Goal: Find specific page/section: Find specific page/section

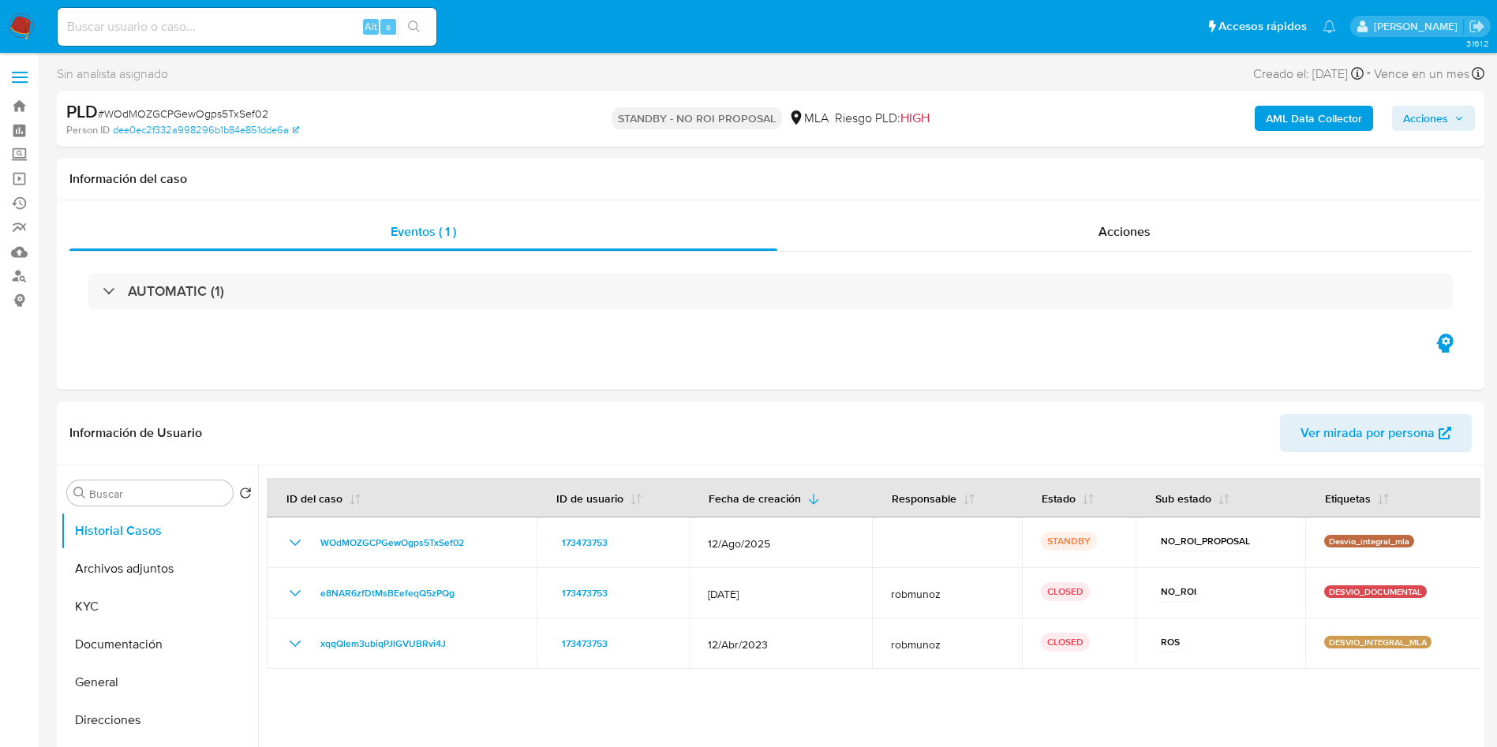
select select "10"
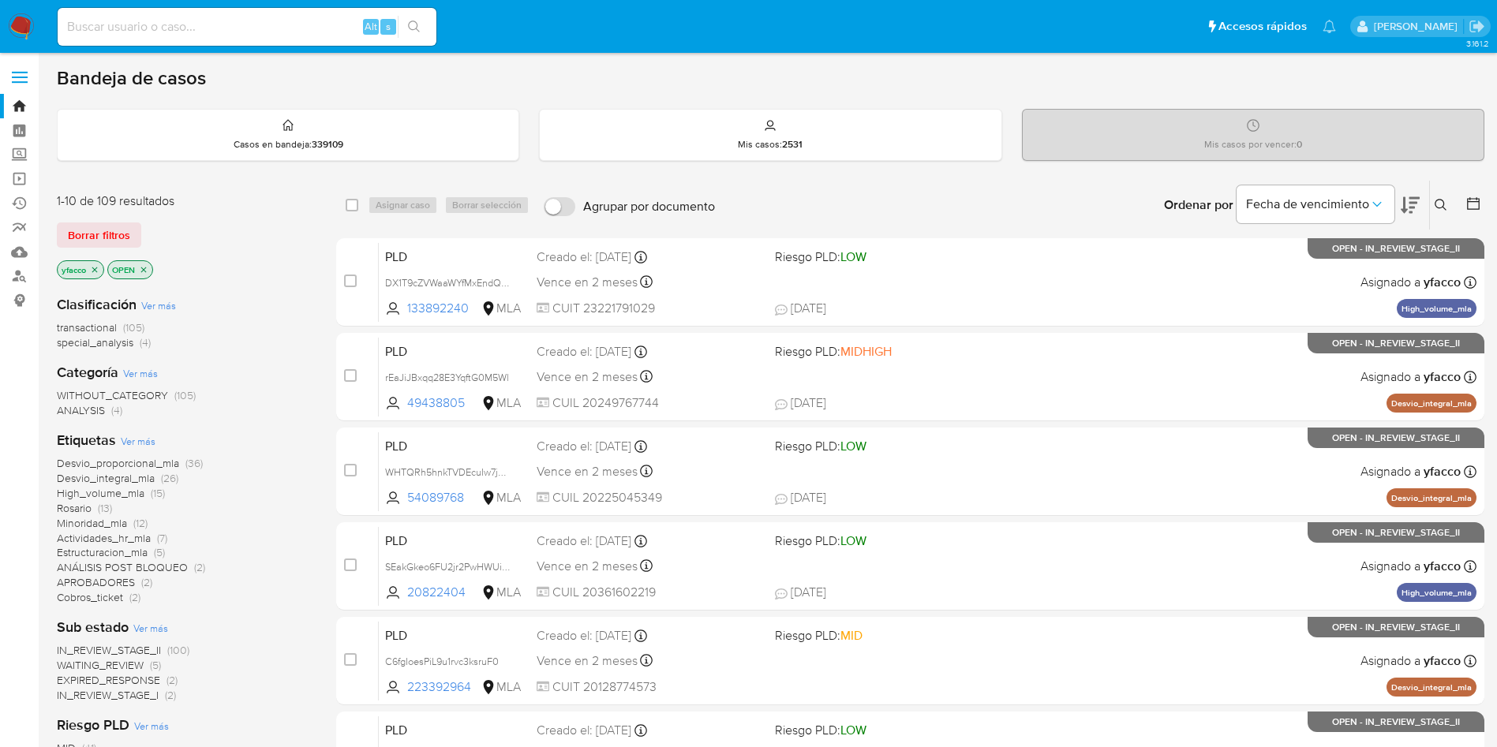
click at [285, 39] on div "Alt s" at bounding box center [247, 27] width 379 height 38
click at [280, 27] on input at bounding box center [247, 27] width 379 height 21
paste input "whEwqEzPyPvpkHq45NUYs9KQ"
type input "whEwqEzPyPvpkHq45NUYs9KQ"
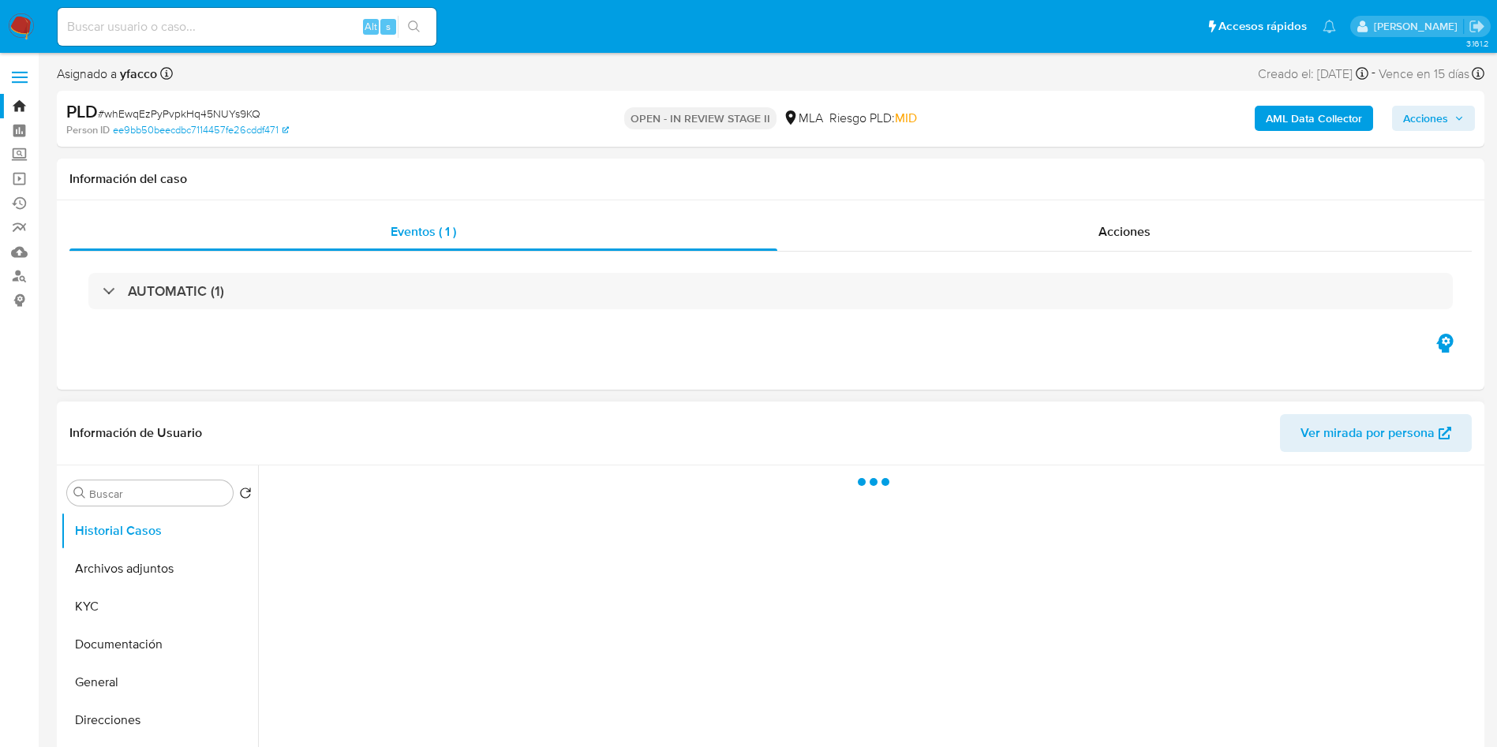
scroll to position [118, 0]
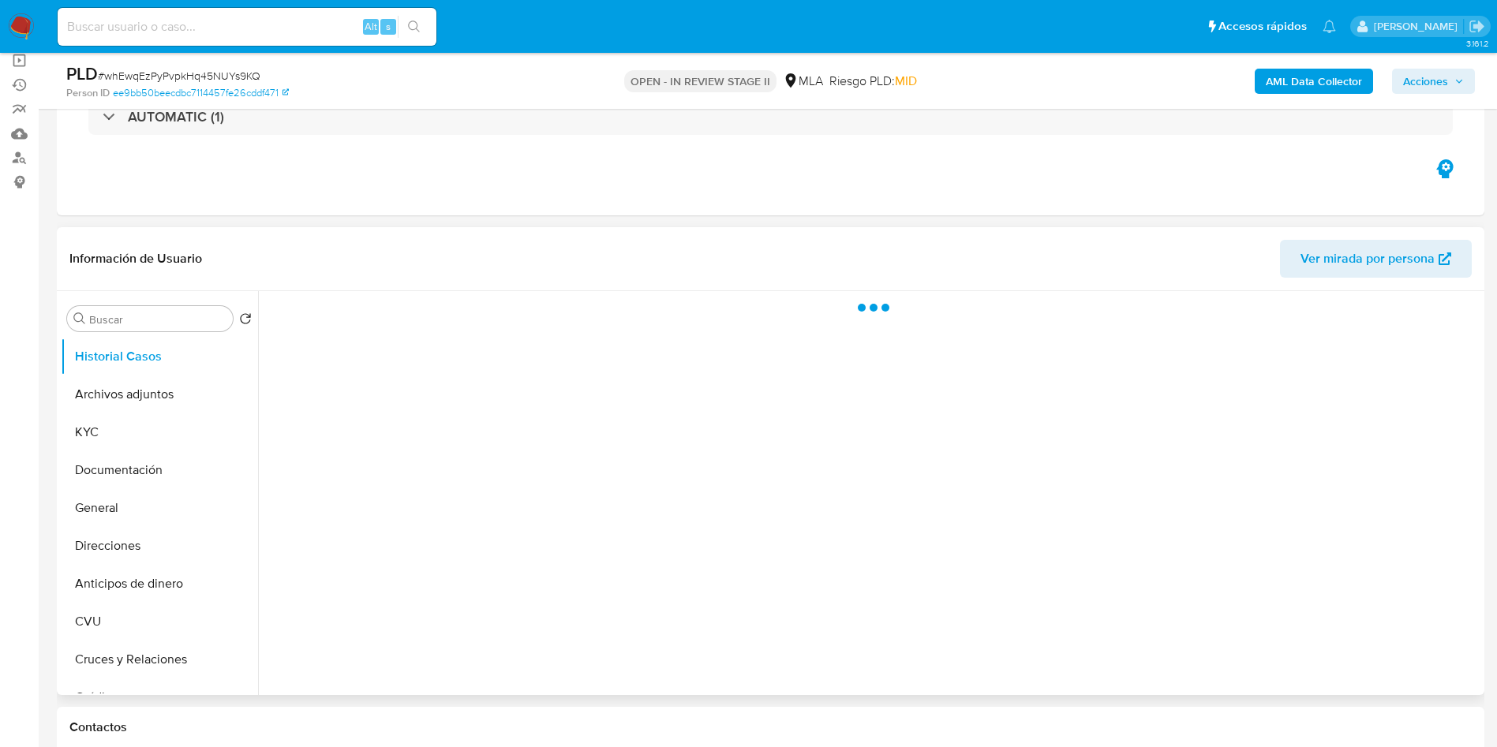
select select "10"
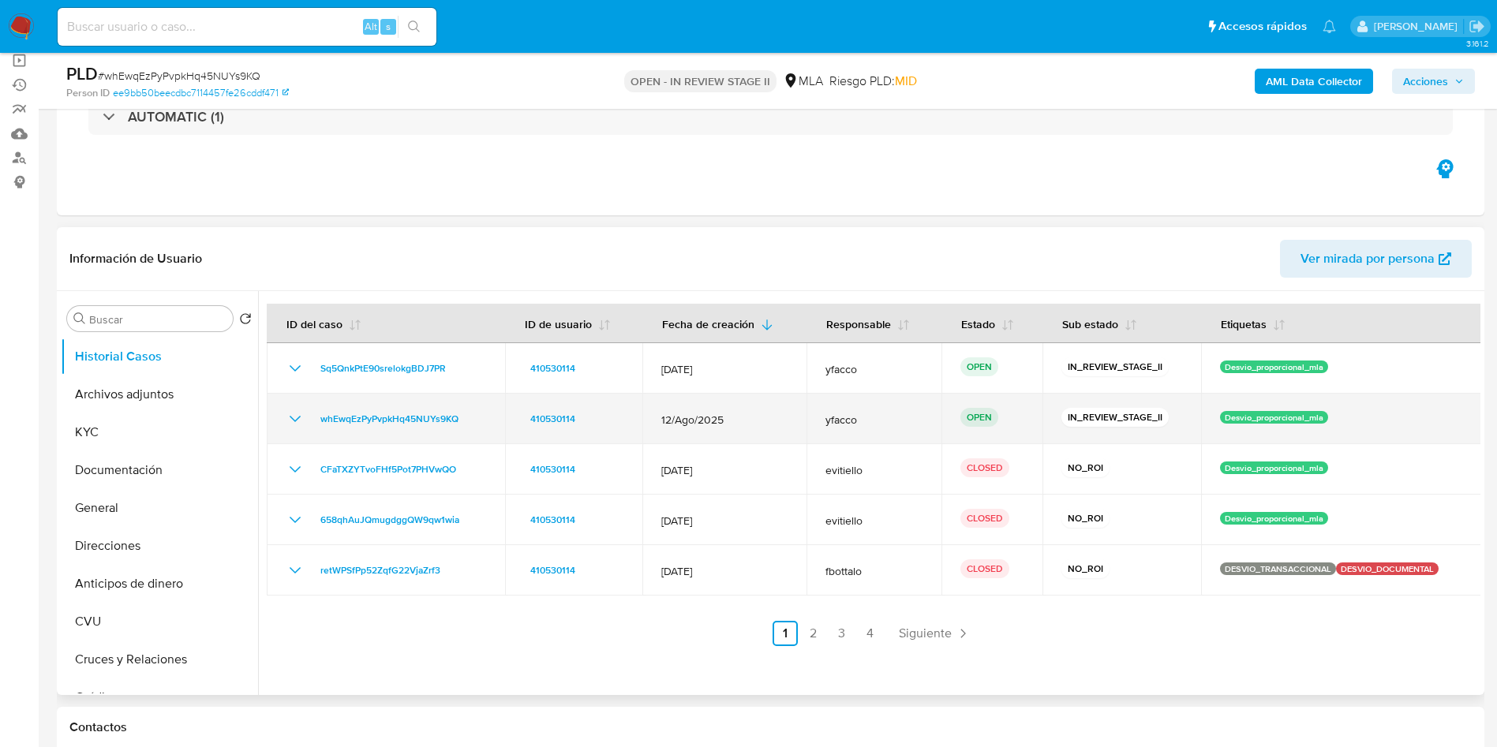
scroll to position [237, 0]
